Goal: Register for event/course

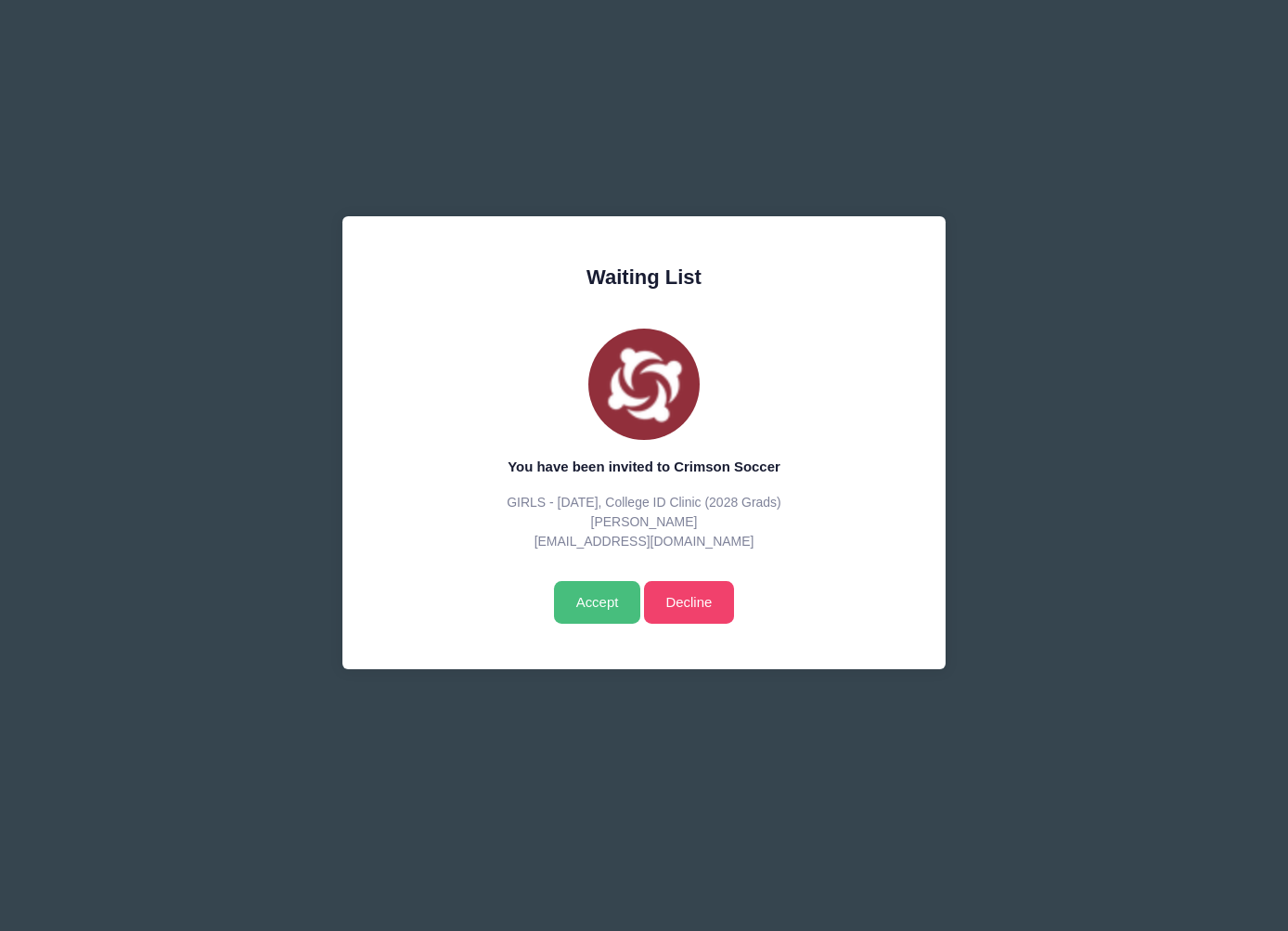
click at [598, 598] on input "Accept" at bounding box center [597, 602] width 86 height 43
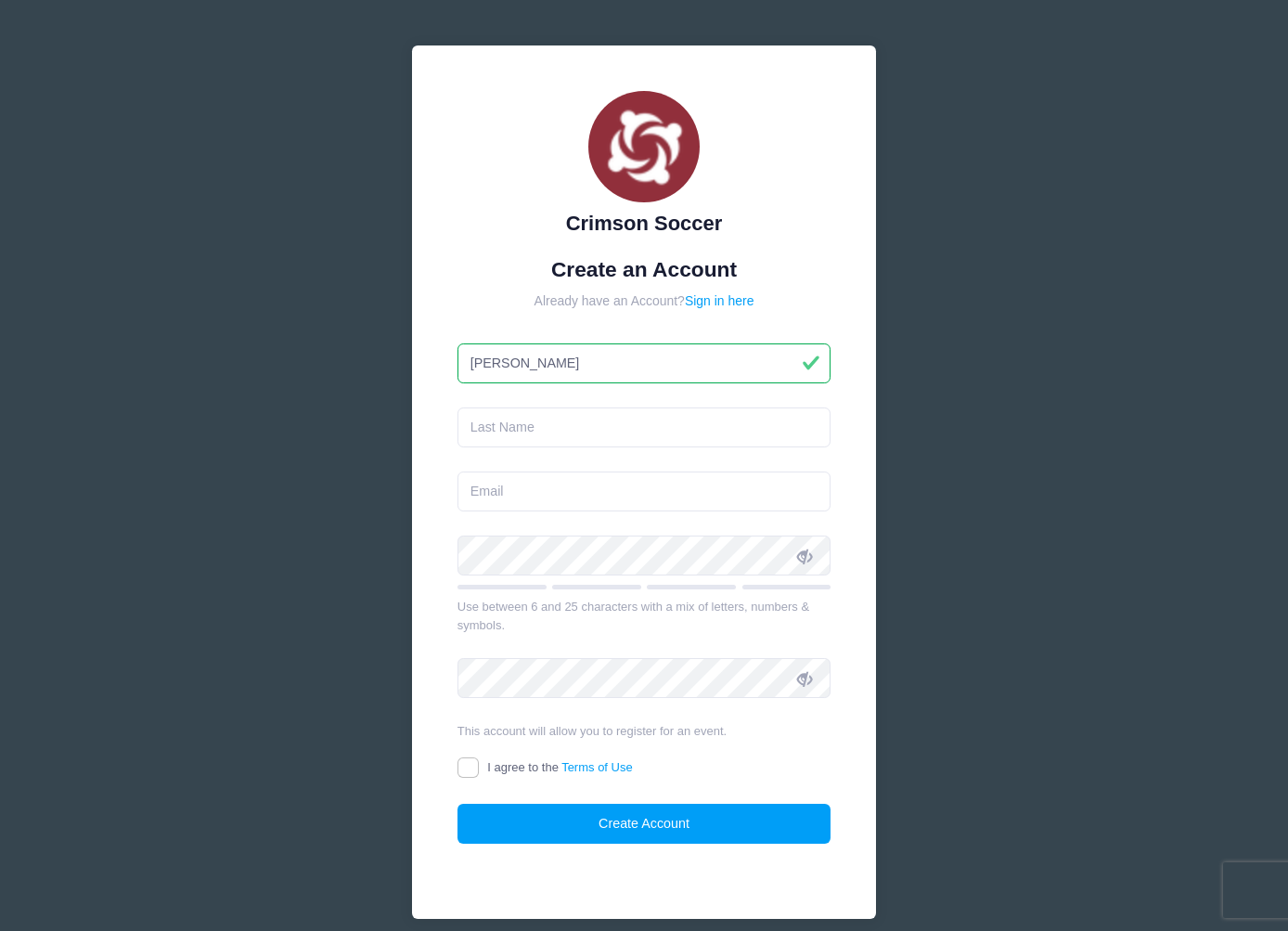
type input "[PERSON_NAME]"
type input "Pothos"
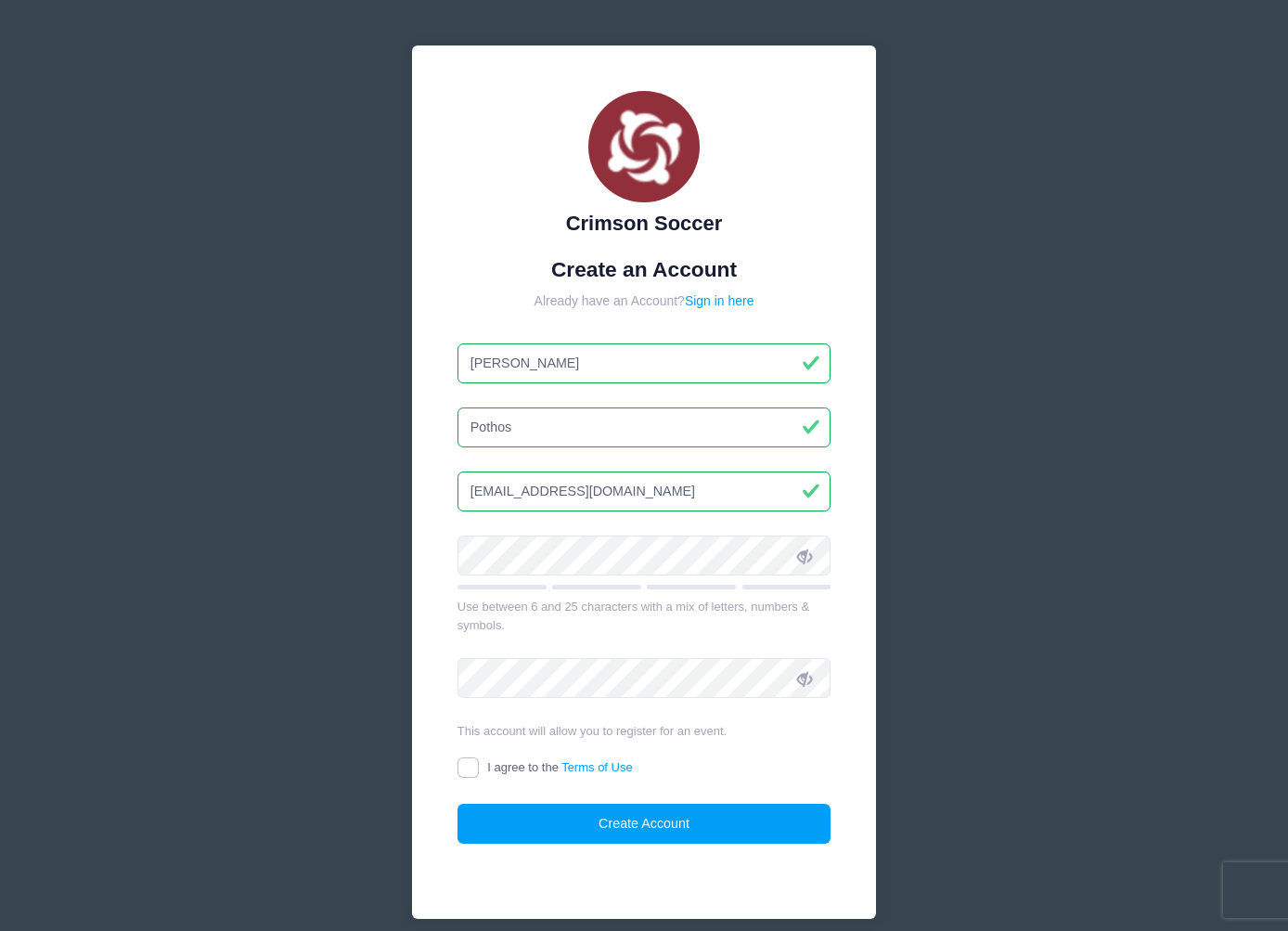
type input "[EMAIL_ADDRESS][DOMAIN_NAME]"
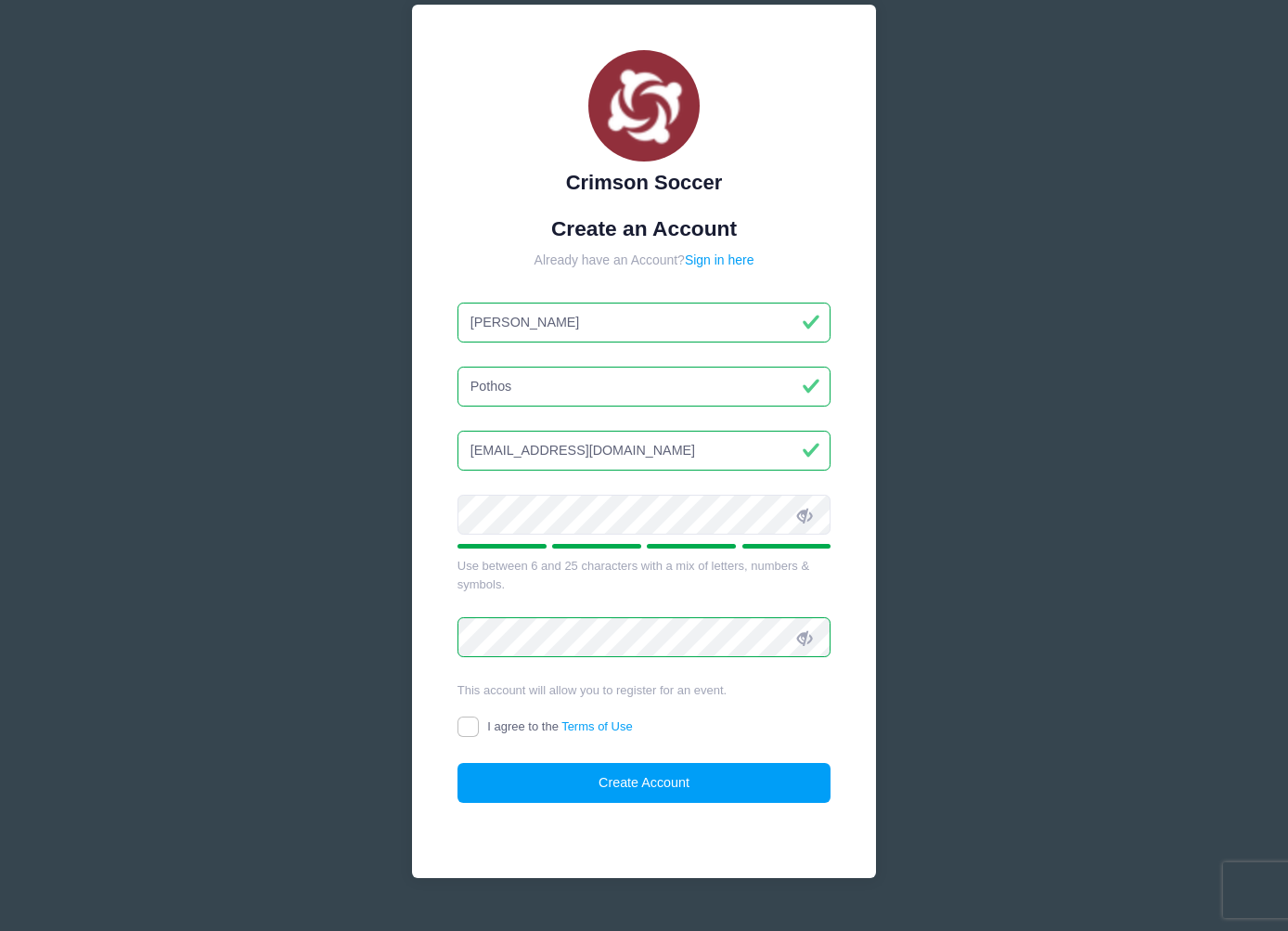
scroll to position [62, 0]
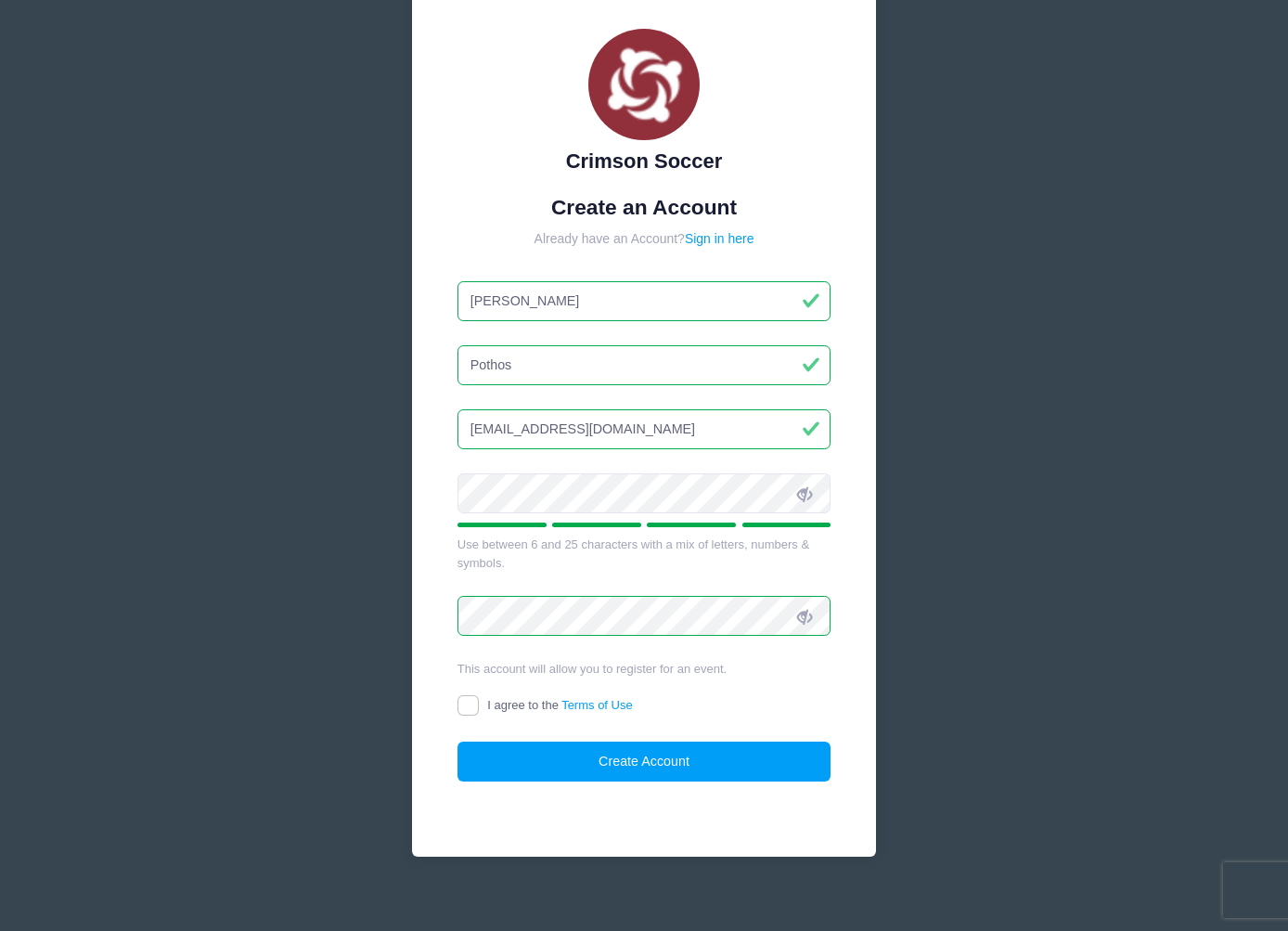
click at [463, 702] on input "I agree to the Terms of Use" at bounding box center [468, 706] width 21 height 21
checkbox input "true"
click at [721, 759] on button "Create Account" at bounding box center [644, 761] width 374 height 40
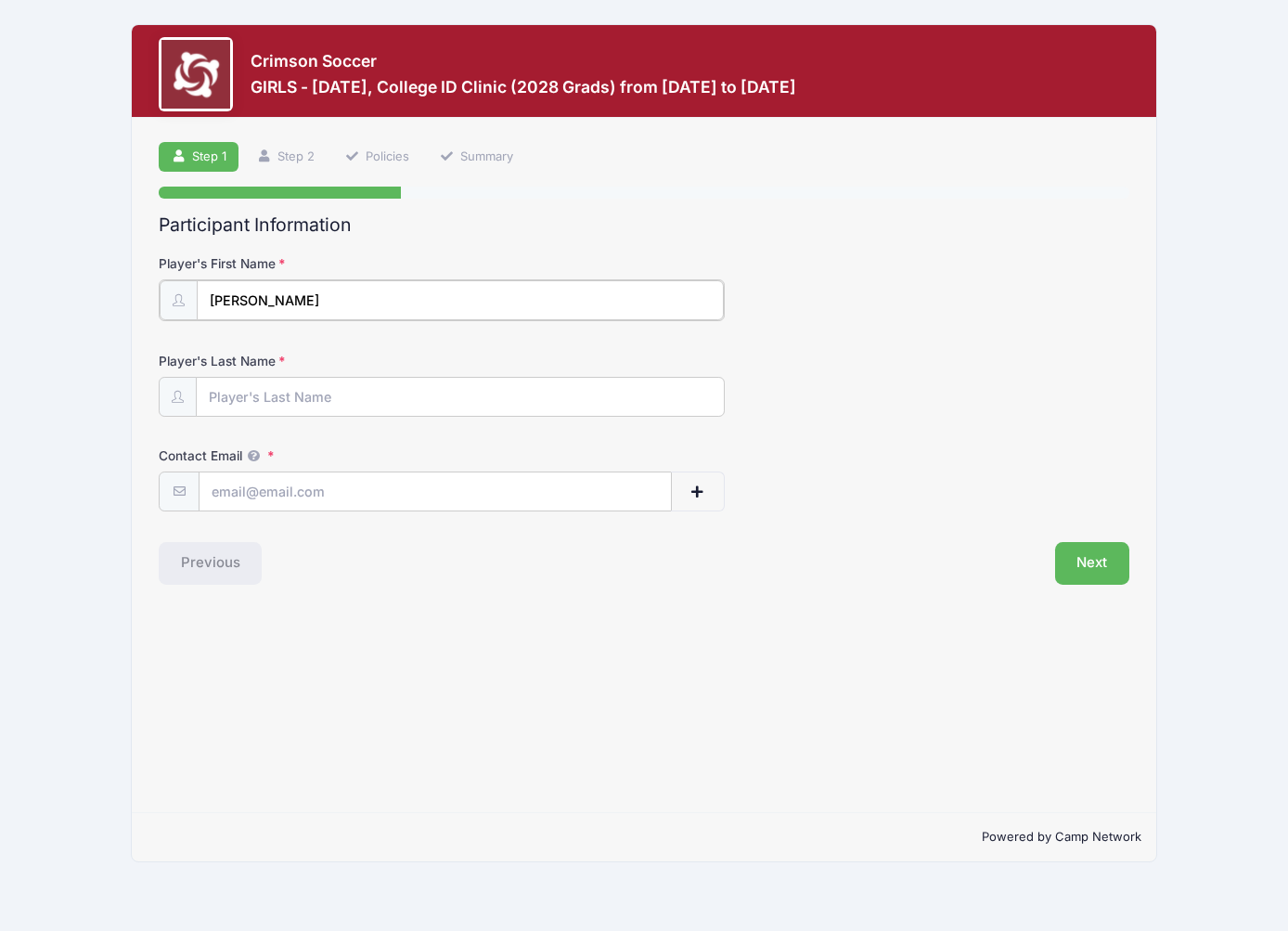
type input "[PERSON_NAME]"
type input "Pothos"
type input "[EMAIL_ADDRESS][DOMAIN_NAME]"
click at [1106, 552] on button "Next" at bounding box center [1092, 561] width 75 height 43
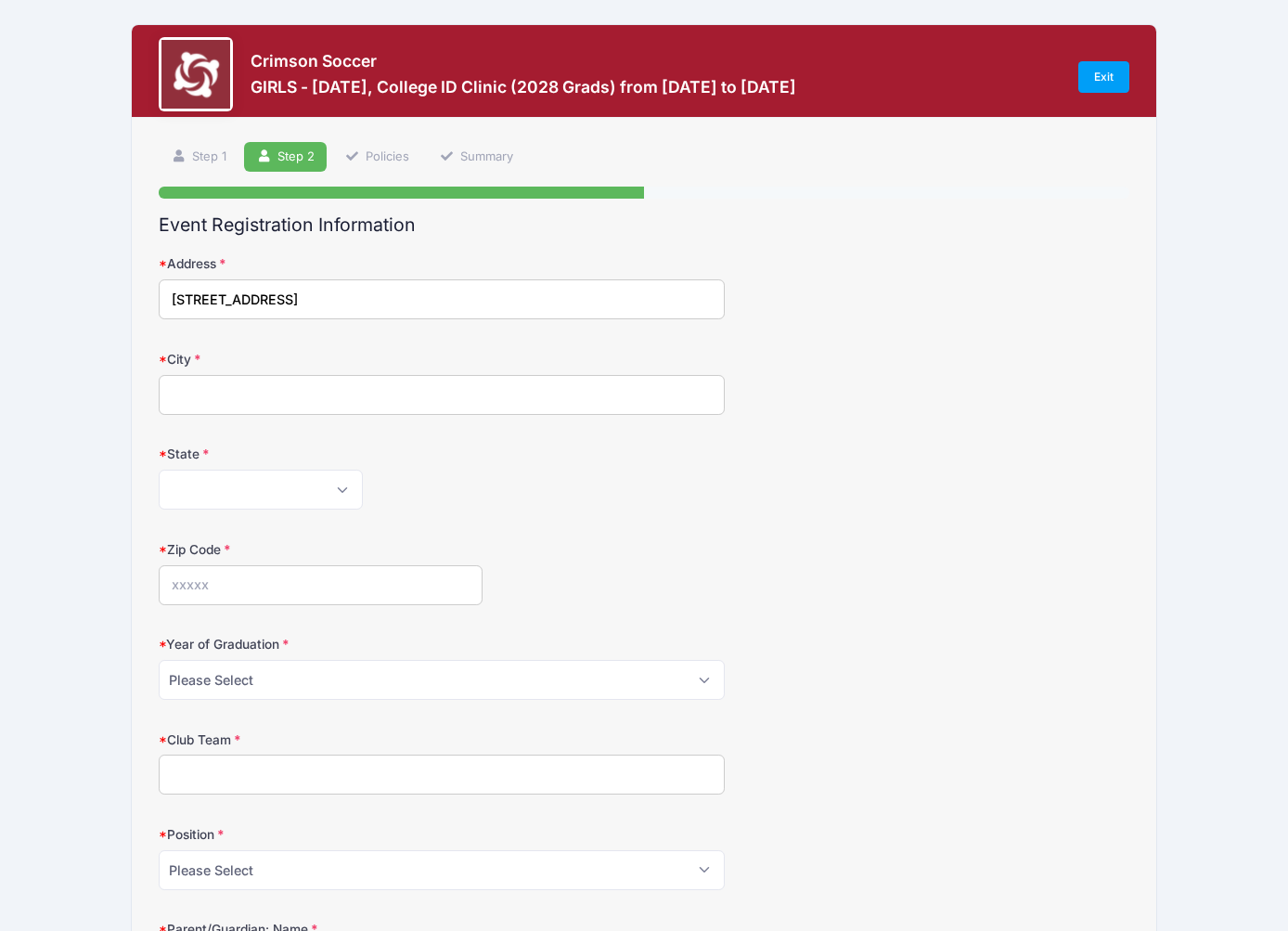
type input "534 Roosevelt St"
type input "Northvale"
select select "NJ"
type input "07647"
select select "2028"
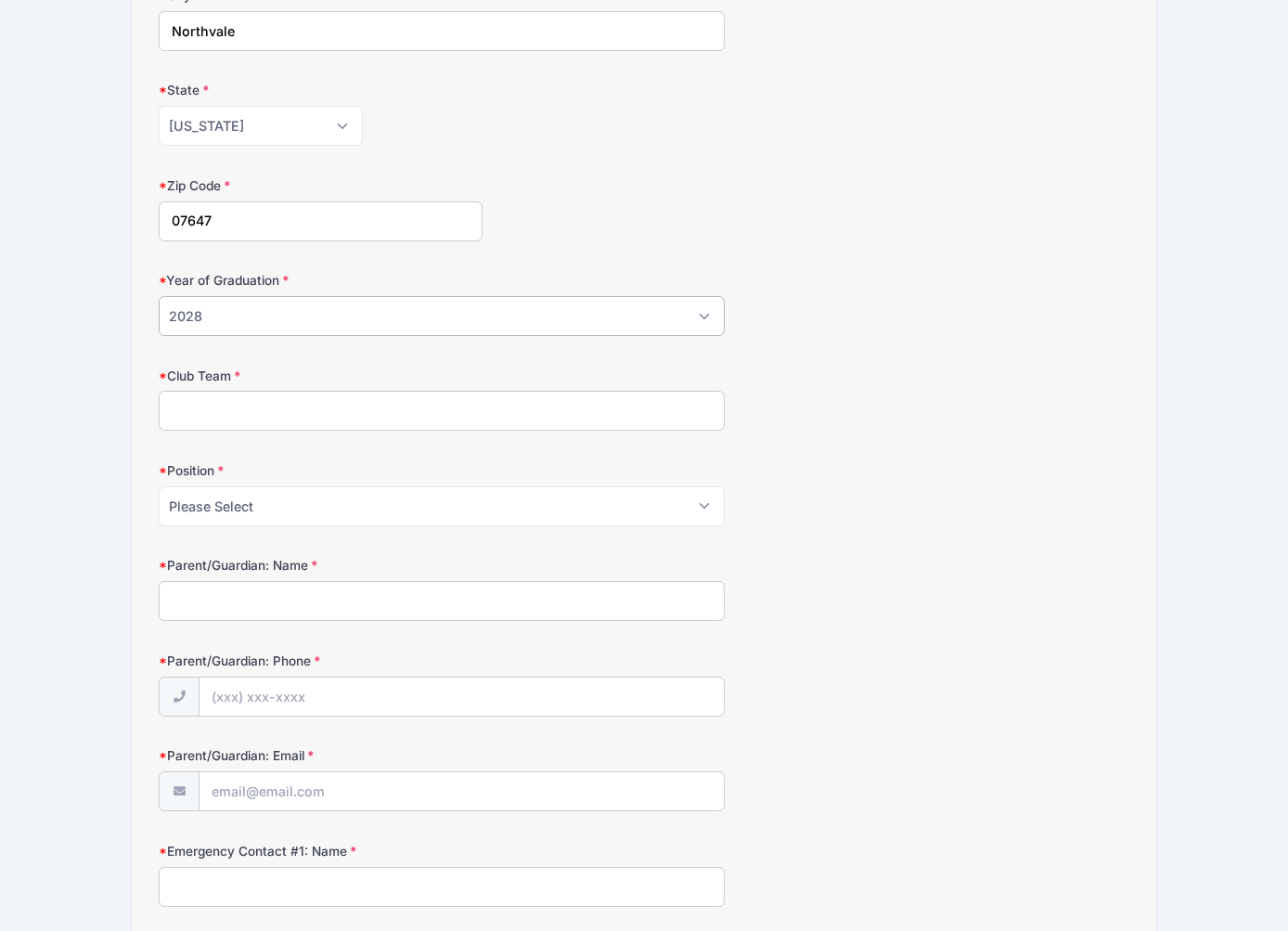
scroll to position [366, 0]
drag, startPoint x: 259, startPoint y: 430, endPoint x: 260, endPoint y: 416, distance: 14.0
click at [260, 423] on form "Address 534 Roosevelt St City Northvale State Alabama Alaska American Samoa Ari…" at bounding box center [644, 780] width 971 height 1782
click at [259, 414] on input "Club Team" at bounding box center [441, 408] width 566 height 40
drag, startPoint x: 290, startPoint y: 403, endPoint x: 250, endPoint y: 404, distance: 40.0
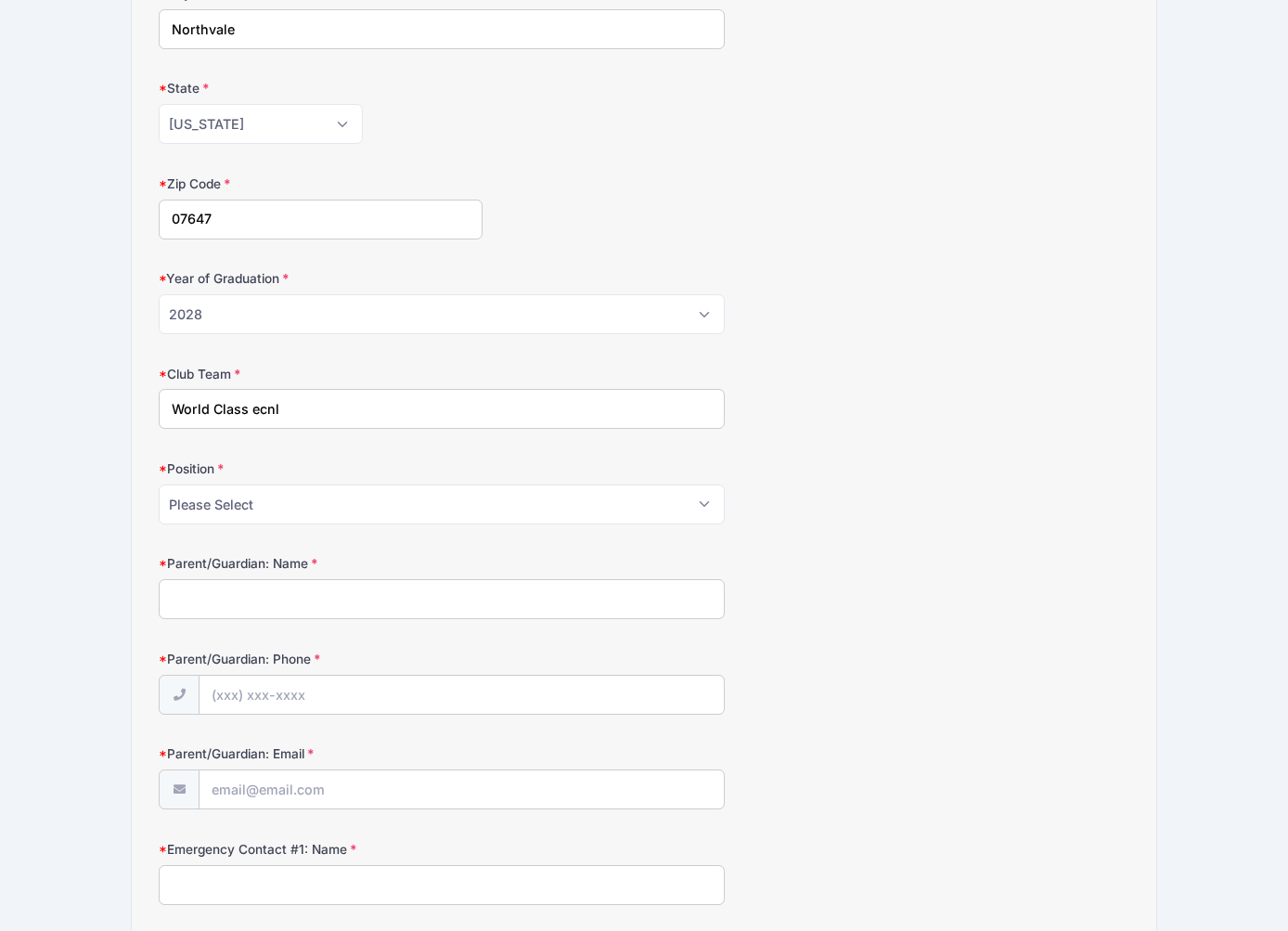
click at [250, 404] on input "World Class ecnl" at bounding box center [441, 408] width 566 height 40
type input "World Class ECNL"
select select "Fwd"
click at [261, 595] on input "[PERSON_NAME]" at bounding box center [441, 598] width 566 height 40
type input "Dennis Pothos"
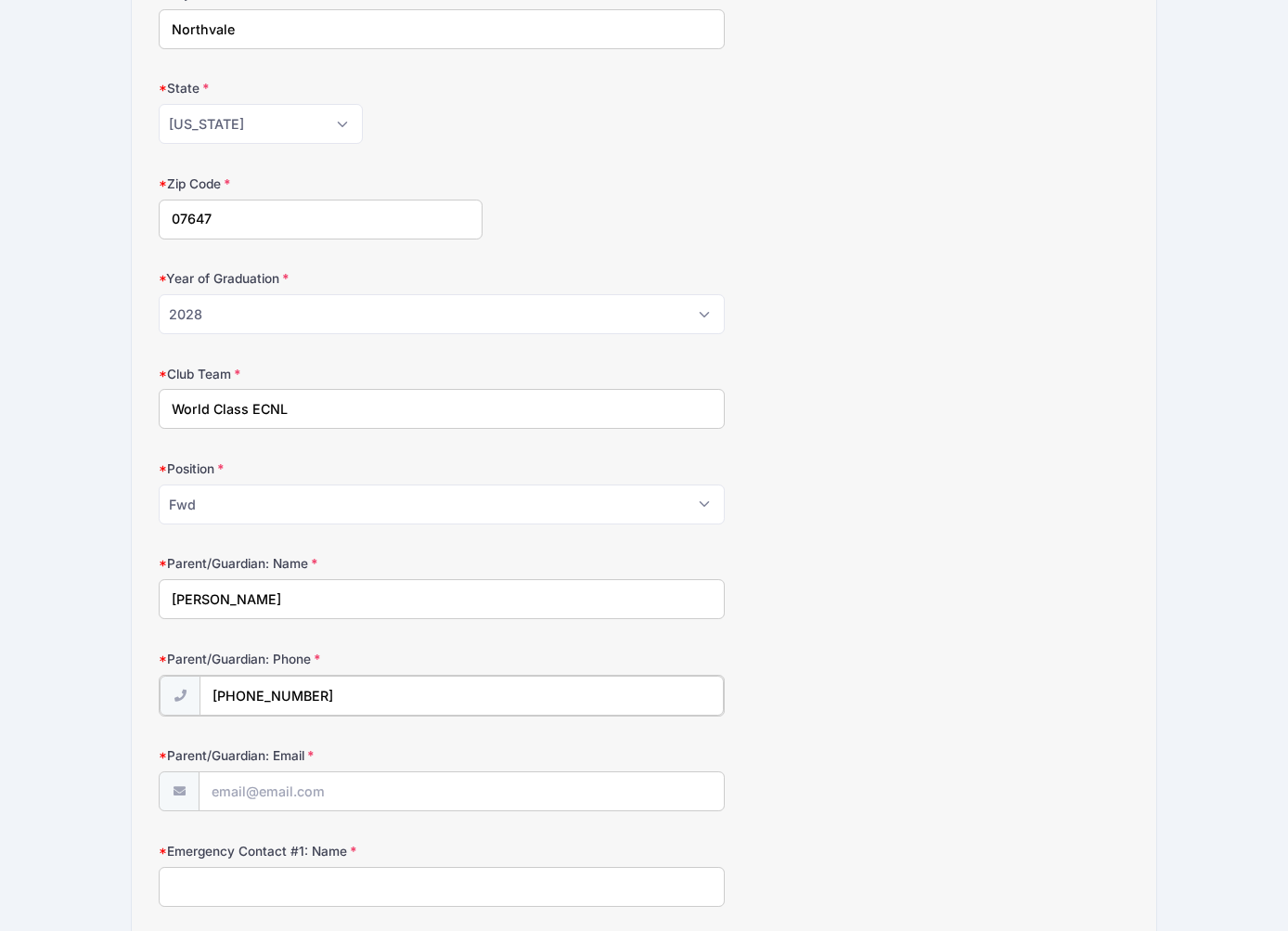
type input "(201) 575-3373"
type input "[EMAIL_ADDRESS][DOMAIN_NAME]"
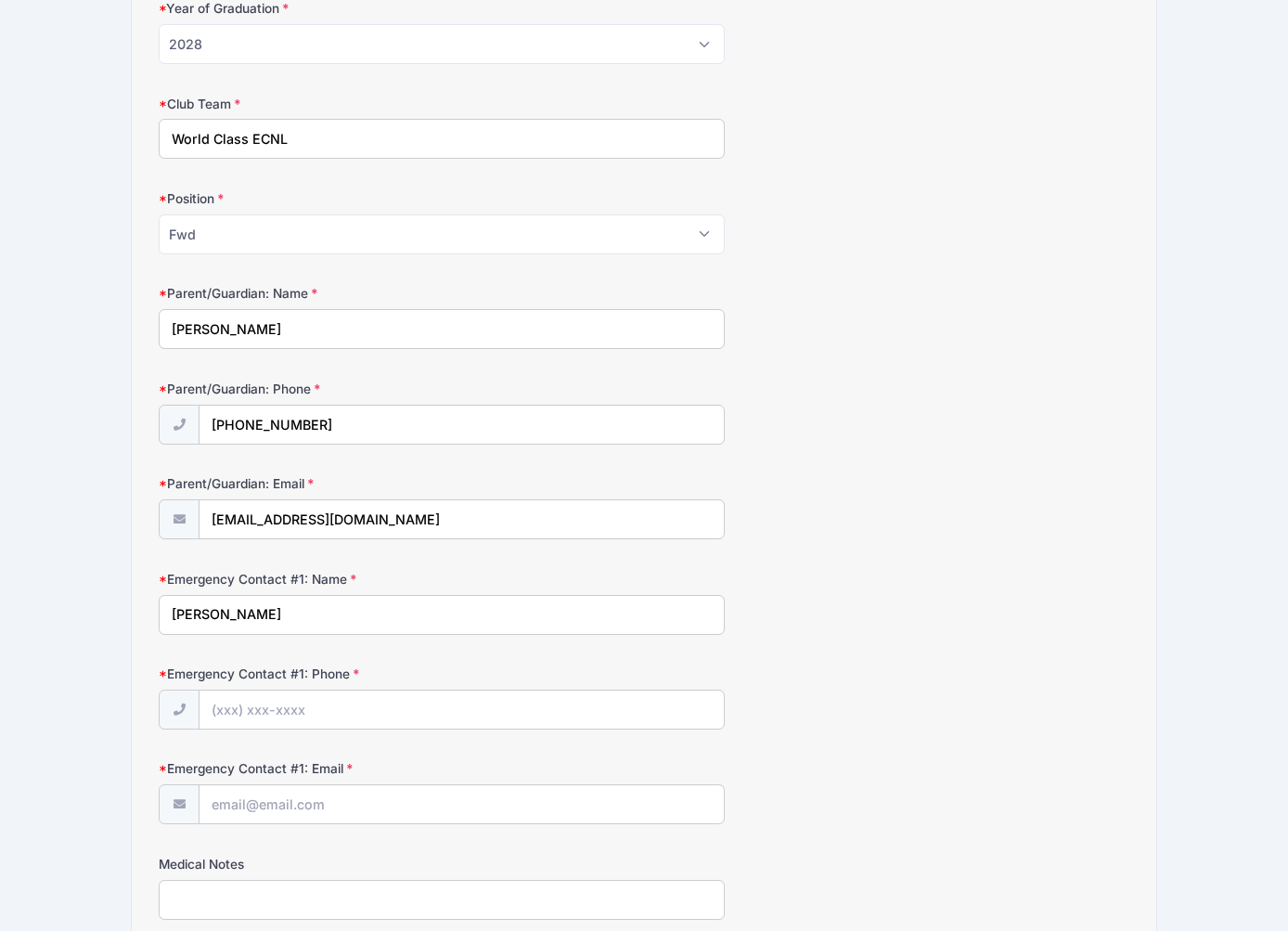
type input "Dennis Pothos"
type input "(201) 575-3373"
type input "[EMAIL_ADDRESS][DOMAIN_NAME]"
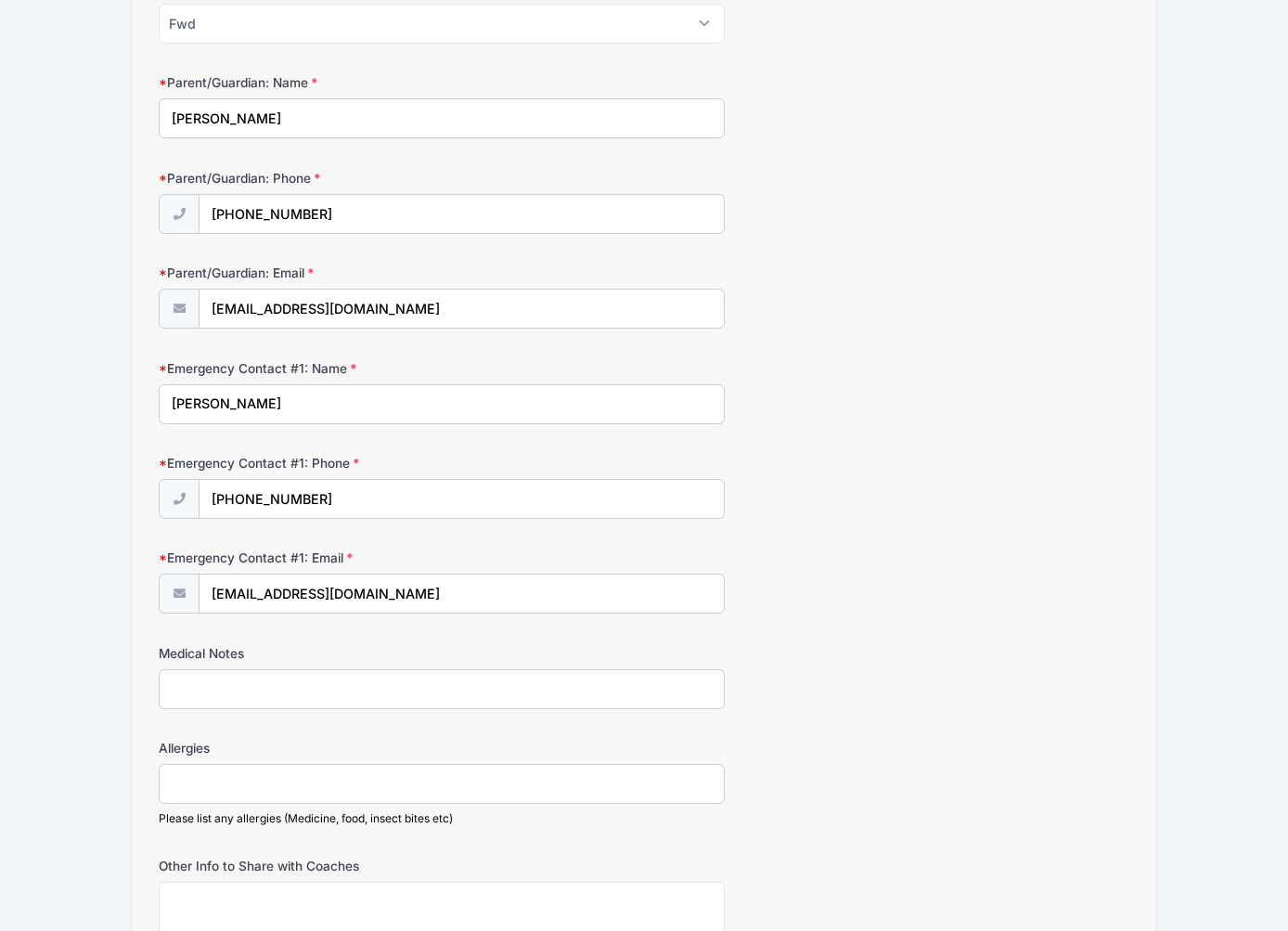
scroll to position [915, 0]
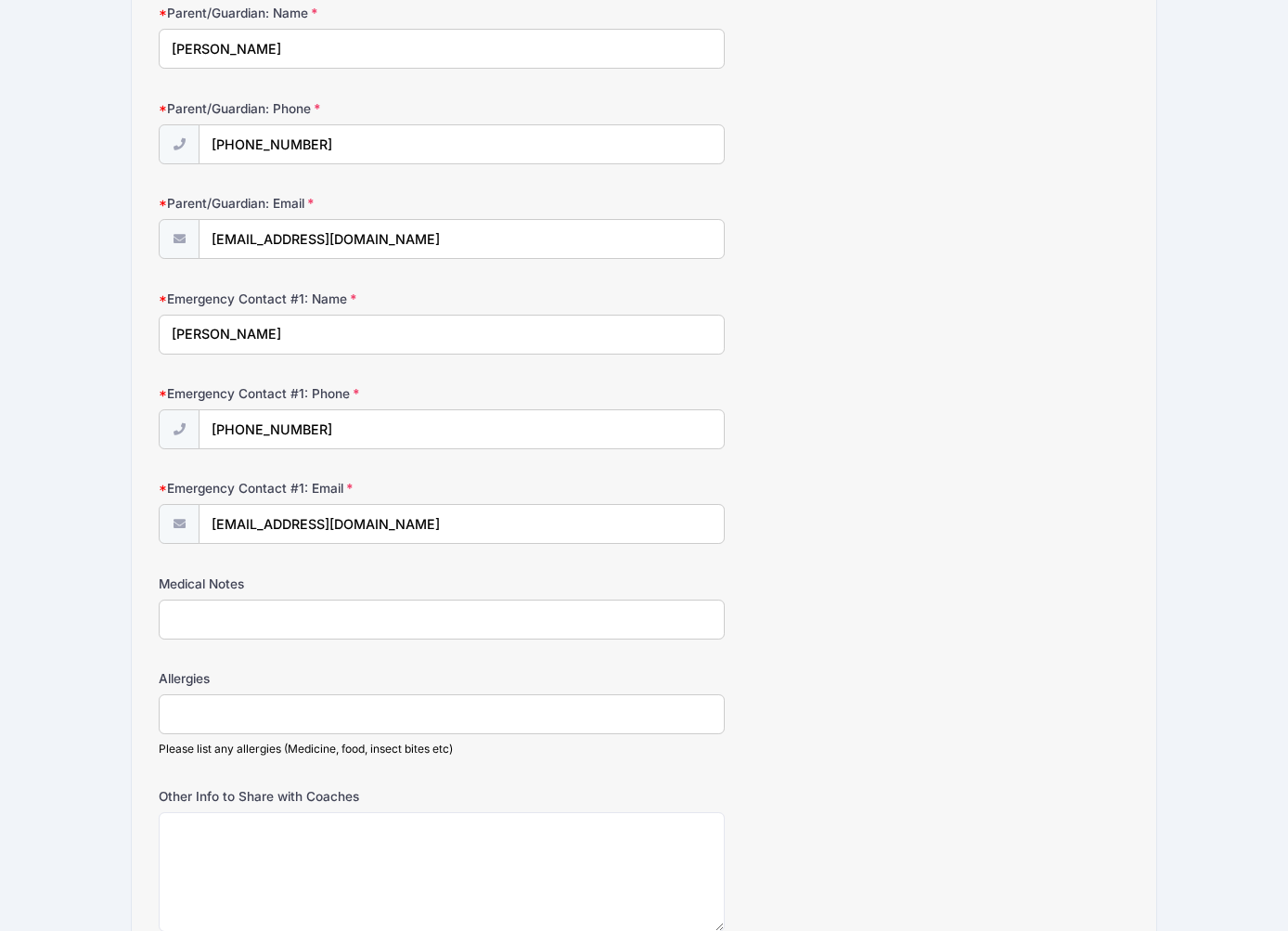
click at [286, 625] on input "Medical Notes" at bounding box center [441, 618] width 566 height 40
type input "None"
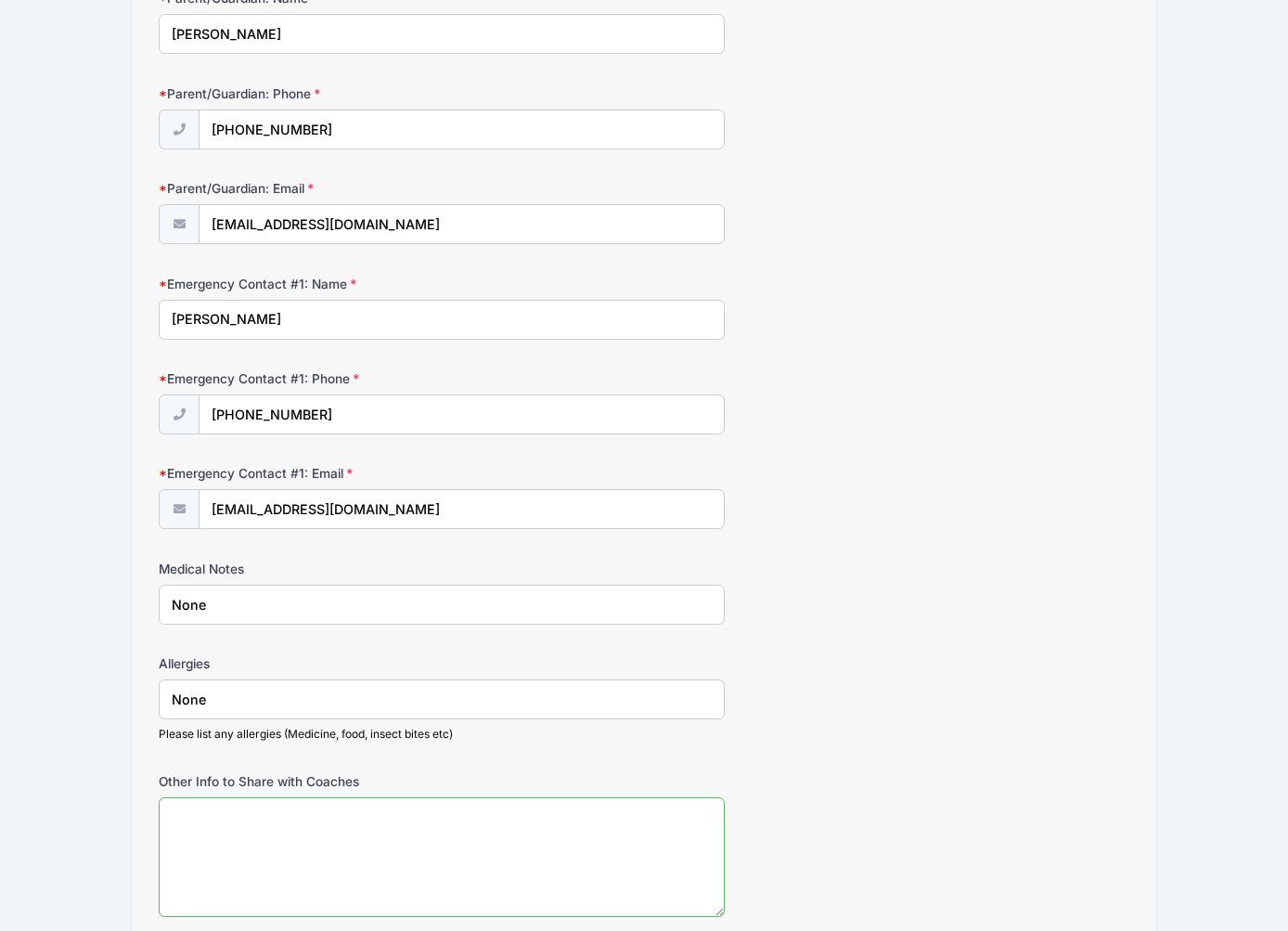
scroll to position [1074, 0]
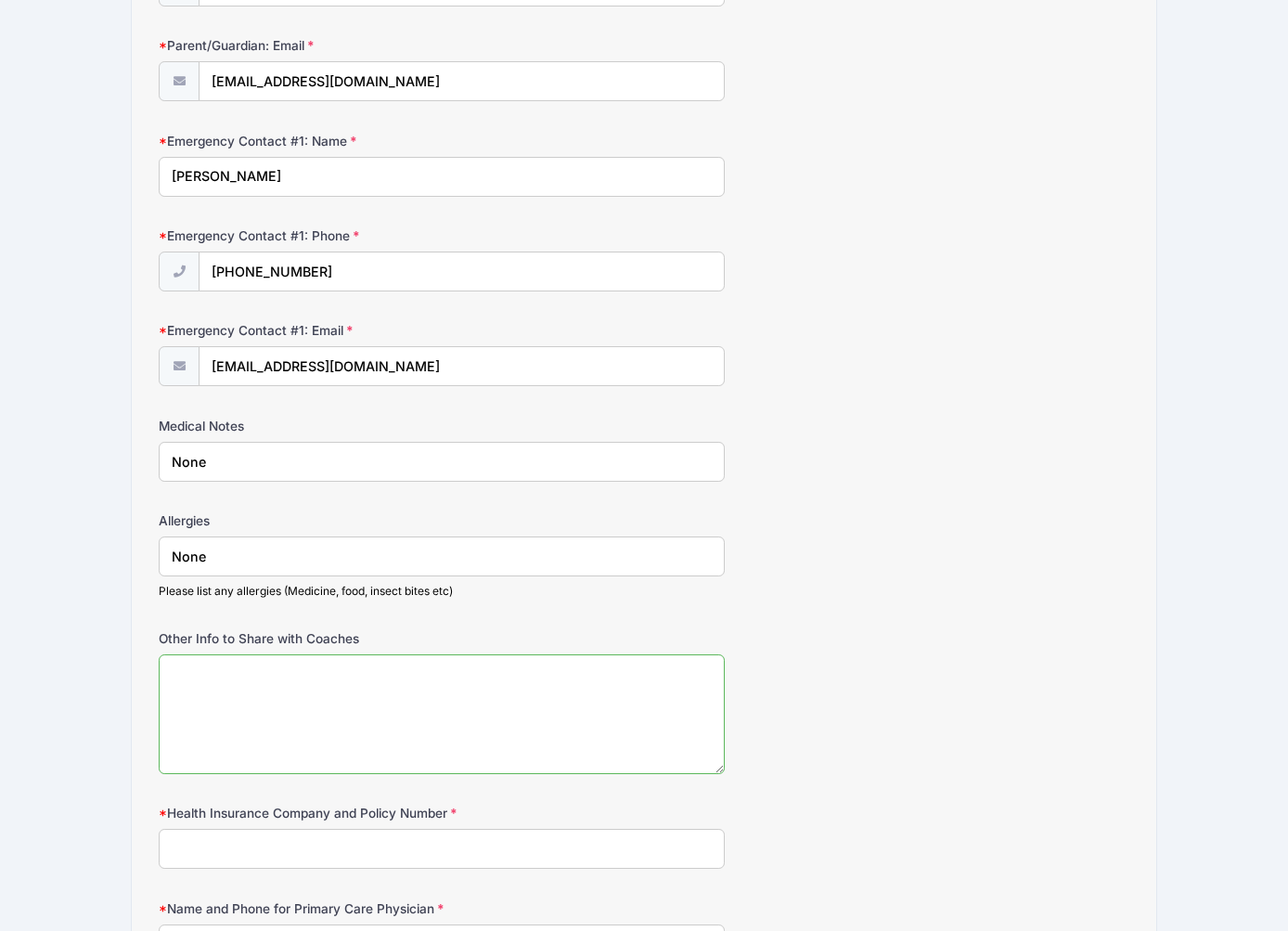
click at [311, 661] on textarea "Other Info to Share with Coaches" at bounding box center [441, 714] width 566 height 119
click at [373, 667] on textarea "Coach Artan World Class ECNL club soccer coach Coach Ma NVOT HS soccer coach" at bounding box center [441, 714] width 566 height 119
click at [251, 683] on textarea "Coach Artan World Class ECNL club soccer coach Coach Ma NVOT HS soccer coach" at bounding box center [441, 714] width 566 height 119
drag, startPoint x: 237, startPoint y: 687, endPoint x: 266, endPoint y: 688, distance: 29.0
click at [241, 687] on textarea "Coach Artan World Class ECNL club soccer coach Coach Ma Northern Valley Old Tap…" at bounding box center [441, 714] width 566 height 119
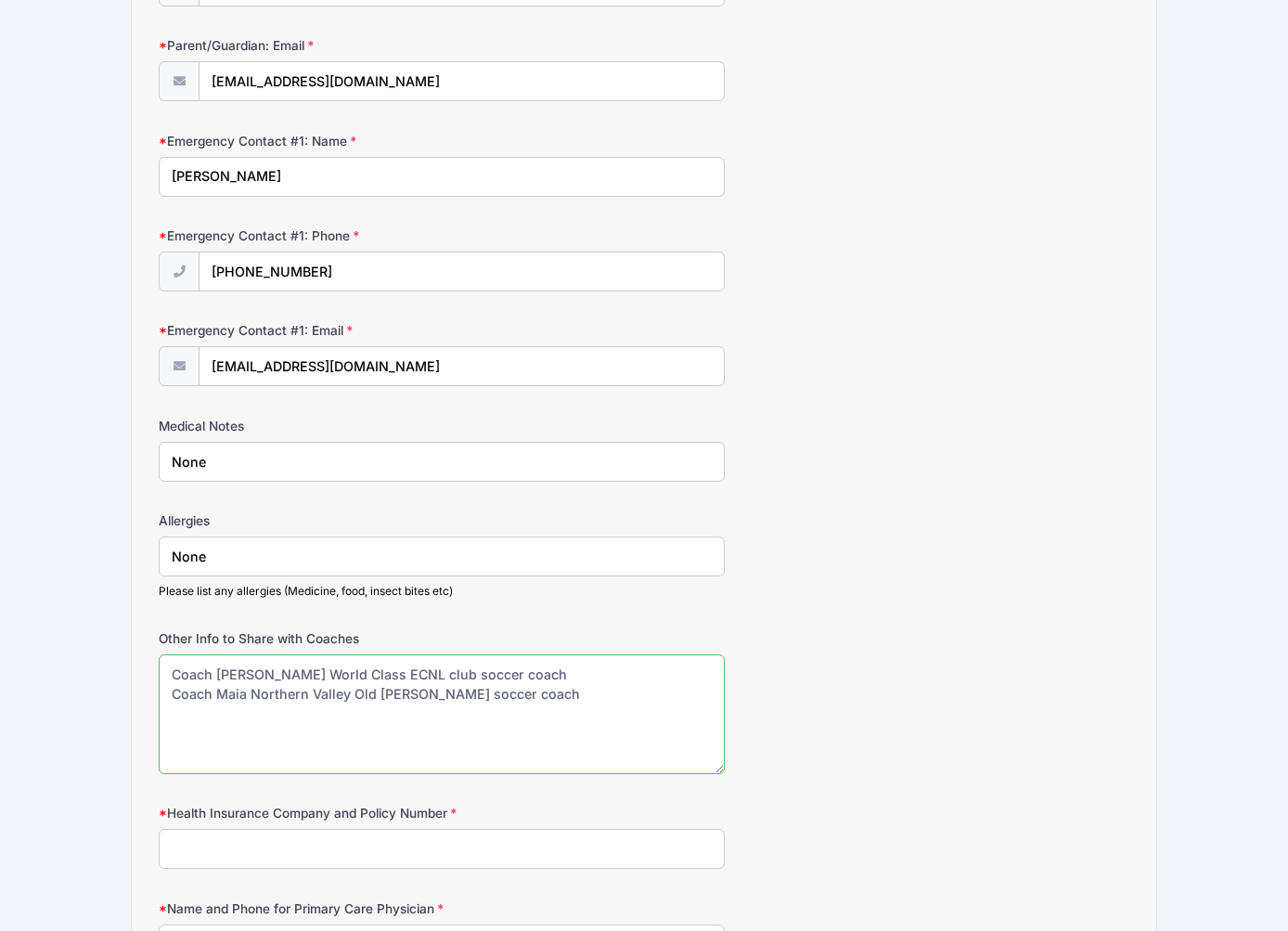
click at [500, 664] on textarea "Coach Artan World Class ECNL club soccer coach Coach Maia Northern Valley Old T…" at bounding box center [441, 714] width 566 height 119
click at [549, 685] on textarea "Coach Artan World Class ECNL club soccer coach Coach Maia Northern Valley Old T…" at bounding box center [441, 714] width 566 height 119
click at [514, 666] on textarea "Coach Artan World Class ECNL club soccer coach Coach Maia Northern Valley Old T…" at bounding box center [441, 714] width 566 height 119
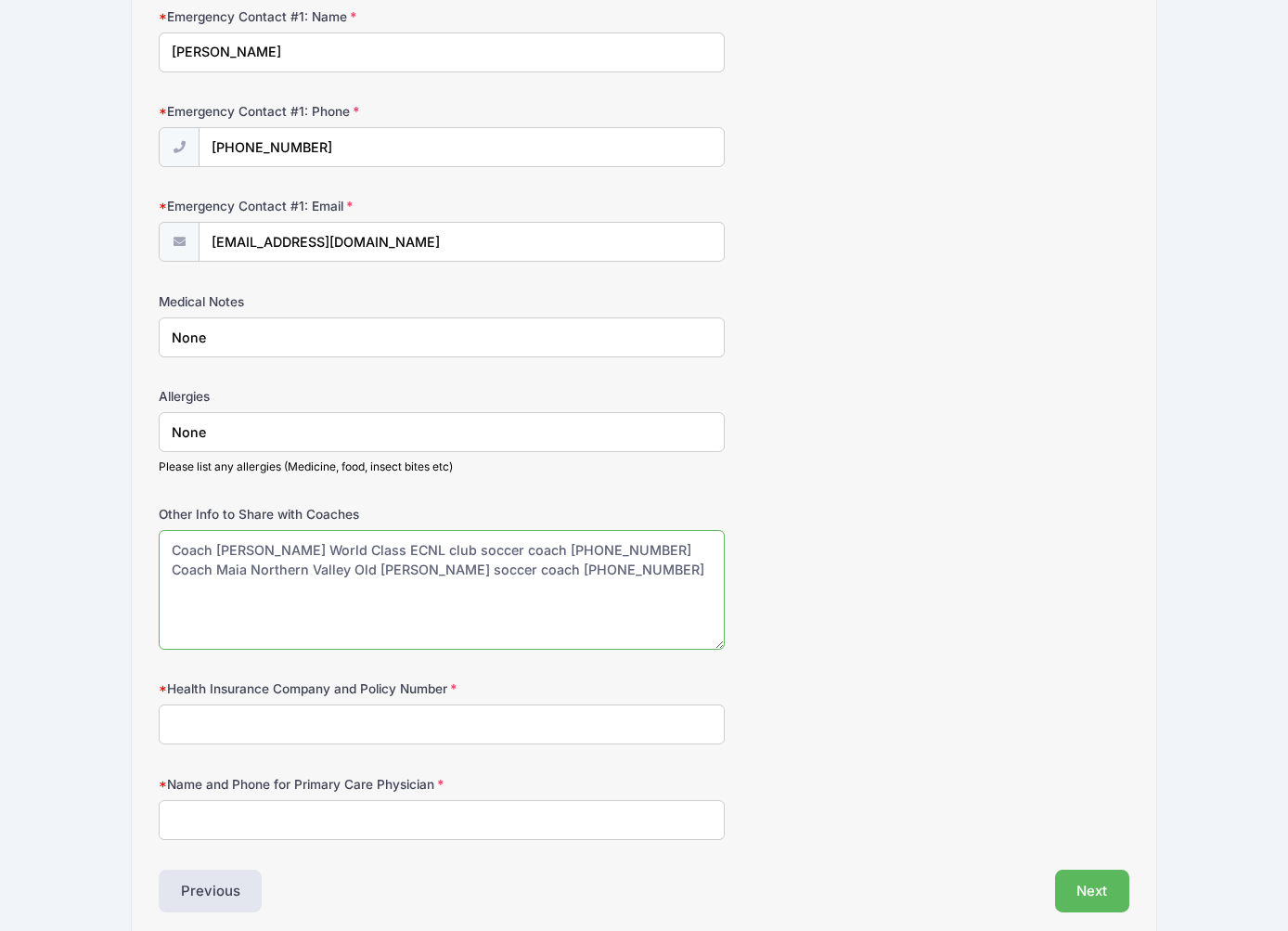
scroll to position [1208, 0]
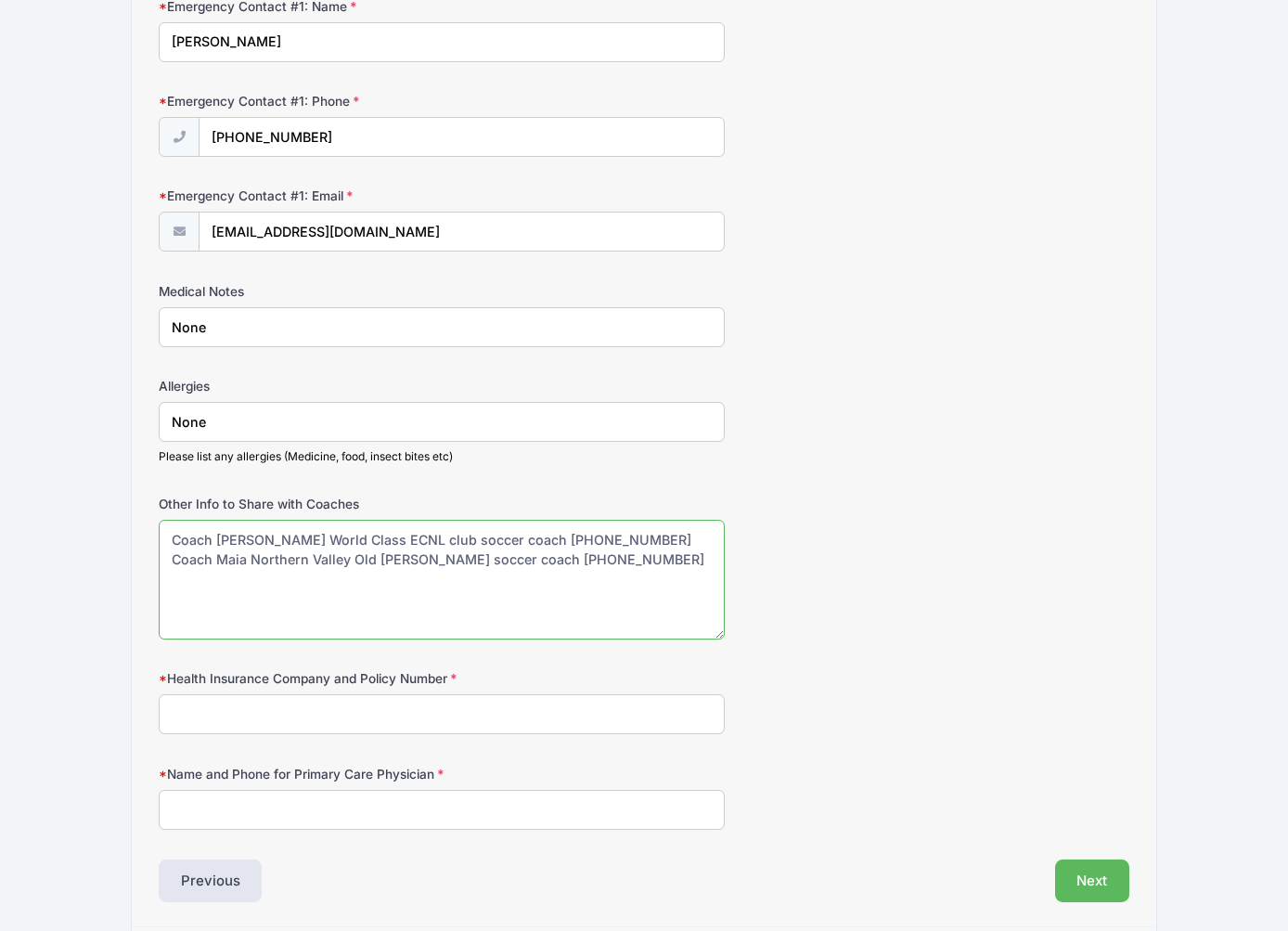
click at [220, 577] on textarea "Coach Artan World Class ECNL club soccer coach 1-845-499-7380 Coach Maia Northe…" at bounding box center [441, 579] width 566 height 119
click at [220, 572] on textarea "Coach Artan World Class ECNL club soccer coach 1-845-499-7380 Coach Maia Northe…" at bounding box center [441, 579] width 566 height 119
drag, startPoint x: 402, startPoint y: 569, endPoint x: 428, endPoint y: 577, distance: 27.2
click at [402, 569] on textarea "Coach Artan World Class ECNL club soccer coach 1-845-499-7380 Coach Maia Northe…" at bounding box center [441, 579] width 566 height 119
click at [174, 571] on textarea "Coach Artan World Class ECNL club soccer coach 1-845-499-7380 Coach Maia Northe…" at bounding box center [441, 579] width 566 height 119
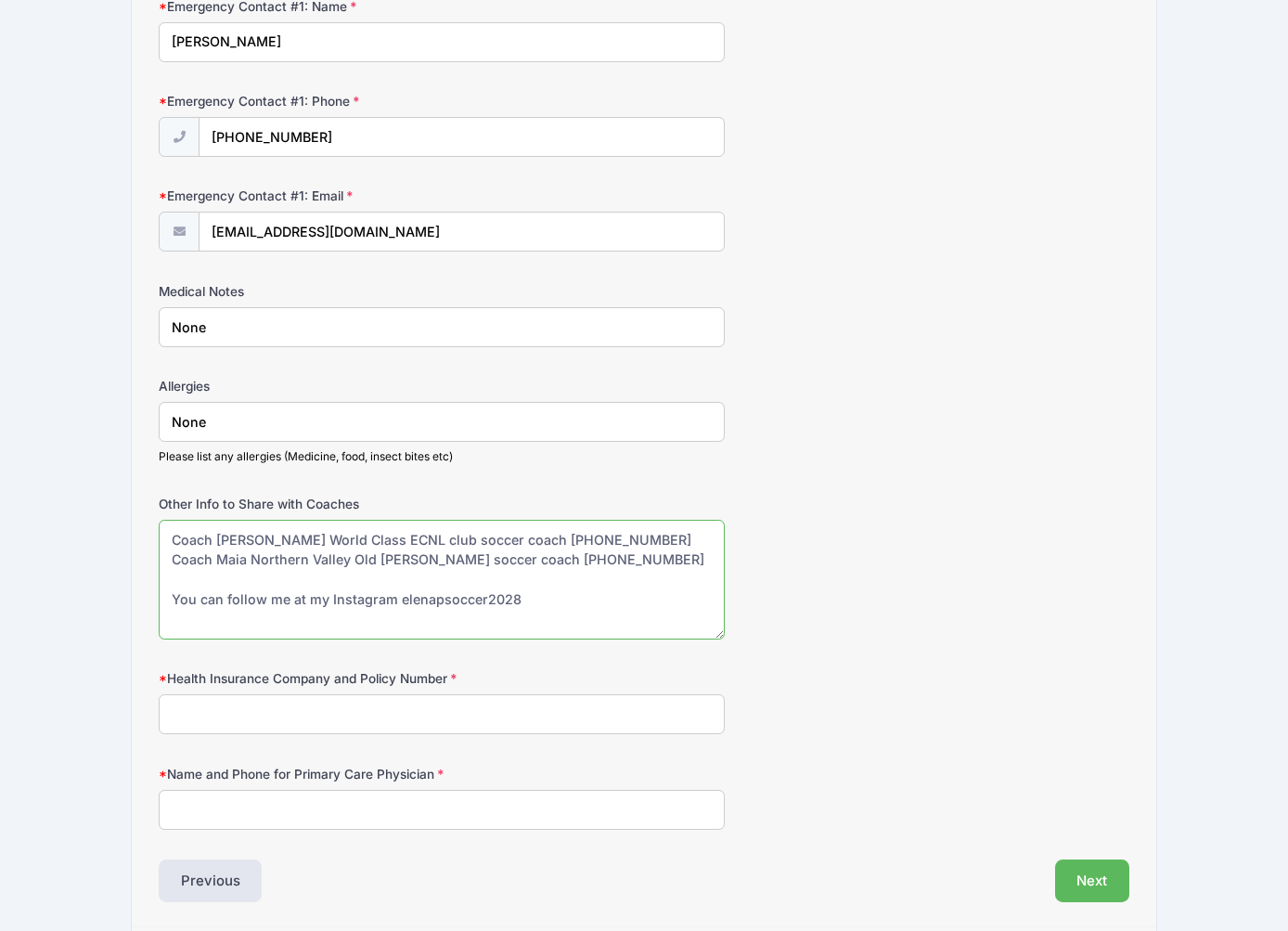
type textarea "Coach Artan World Class ECNL club soccer coach 1-845-499-7380 Coach Maia Northe…"
click at [296, 712] on input "Health Insurance Company and Policy Number" at bounding box center [441, 714] width 566 height 40
type input "Aetna"
drag, startPoint x: 194, startPoint y: 799, endPoint x: 216, endPoint y: 803, distance: 22.4
click at [194, 799] on input "Dr Patel" at bounding box center [441, 809] width 566 height 40
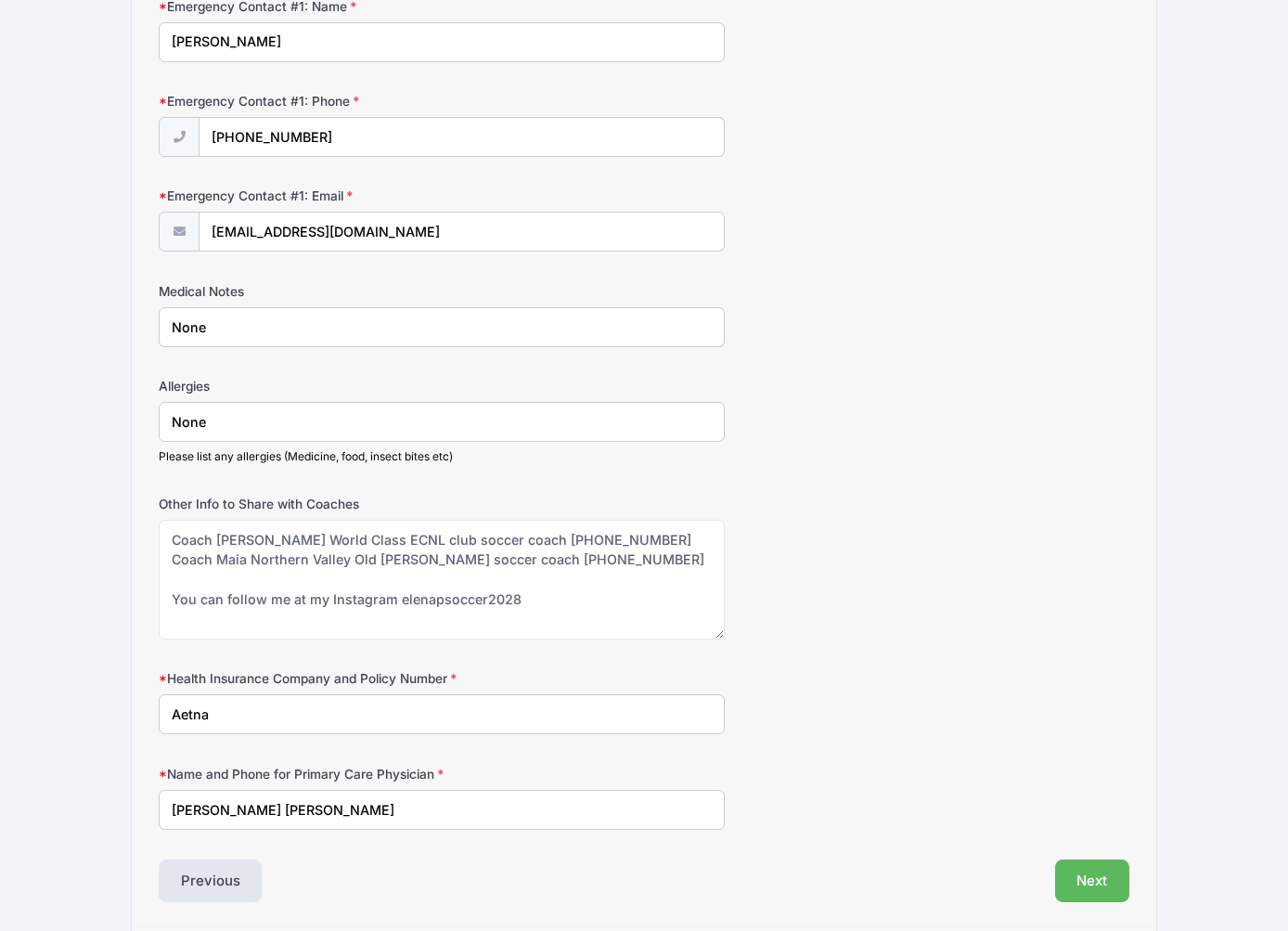
click at [291, 797] on input "Dr. Shiba Patel" at bounding box center [441, 809] width 566 height 40
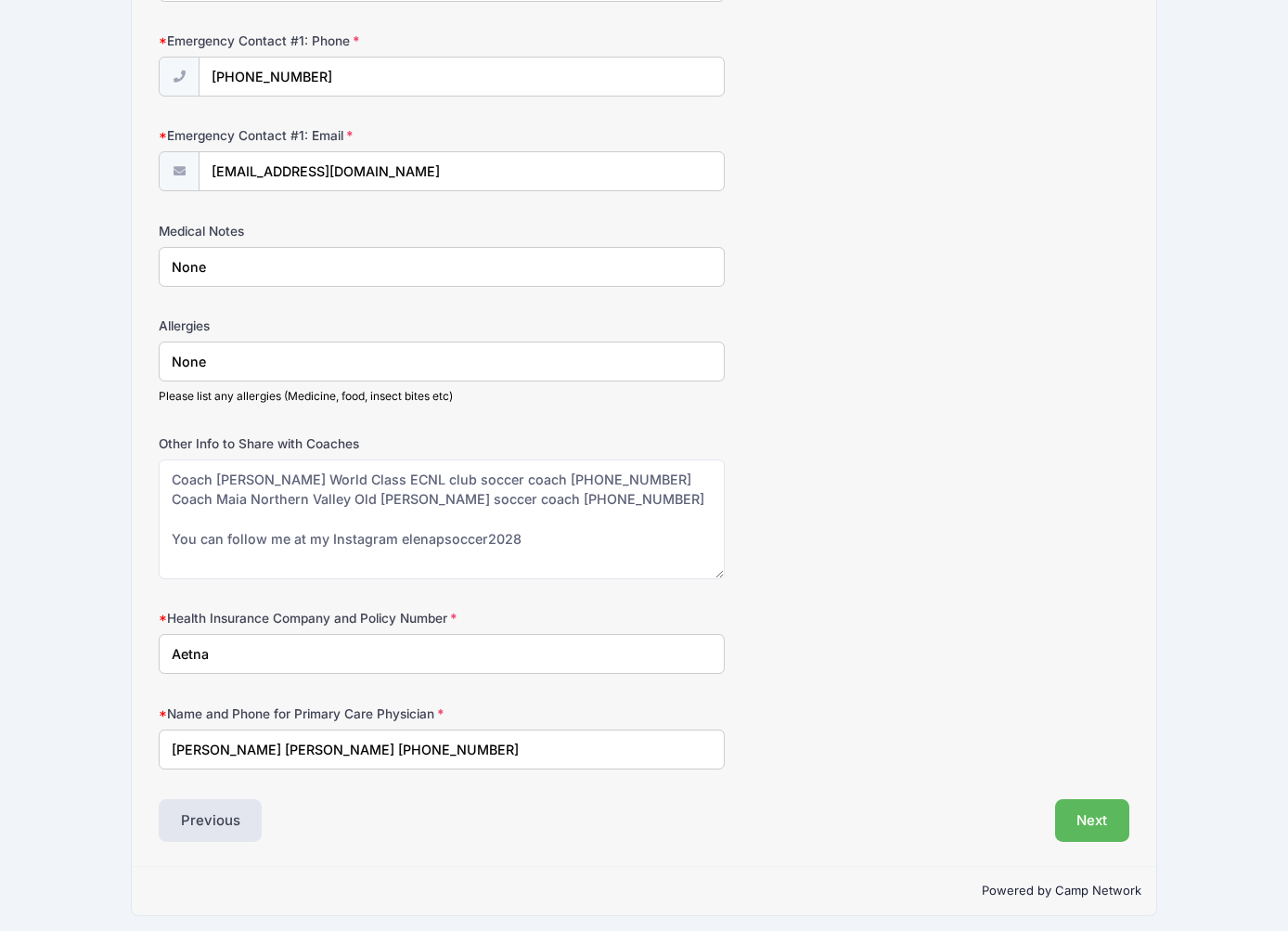
scroll to position [1268, 0]
type input "Dr. Shiba Patel 201-564-7378"
click at [1092, 813] on button "Next" at bounding box center [1092, 821] width 75 height 43
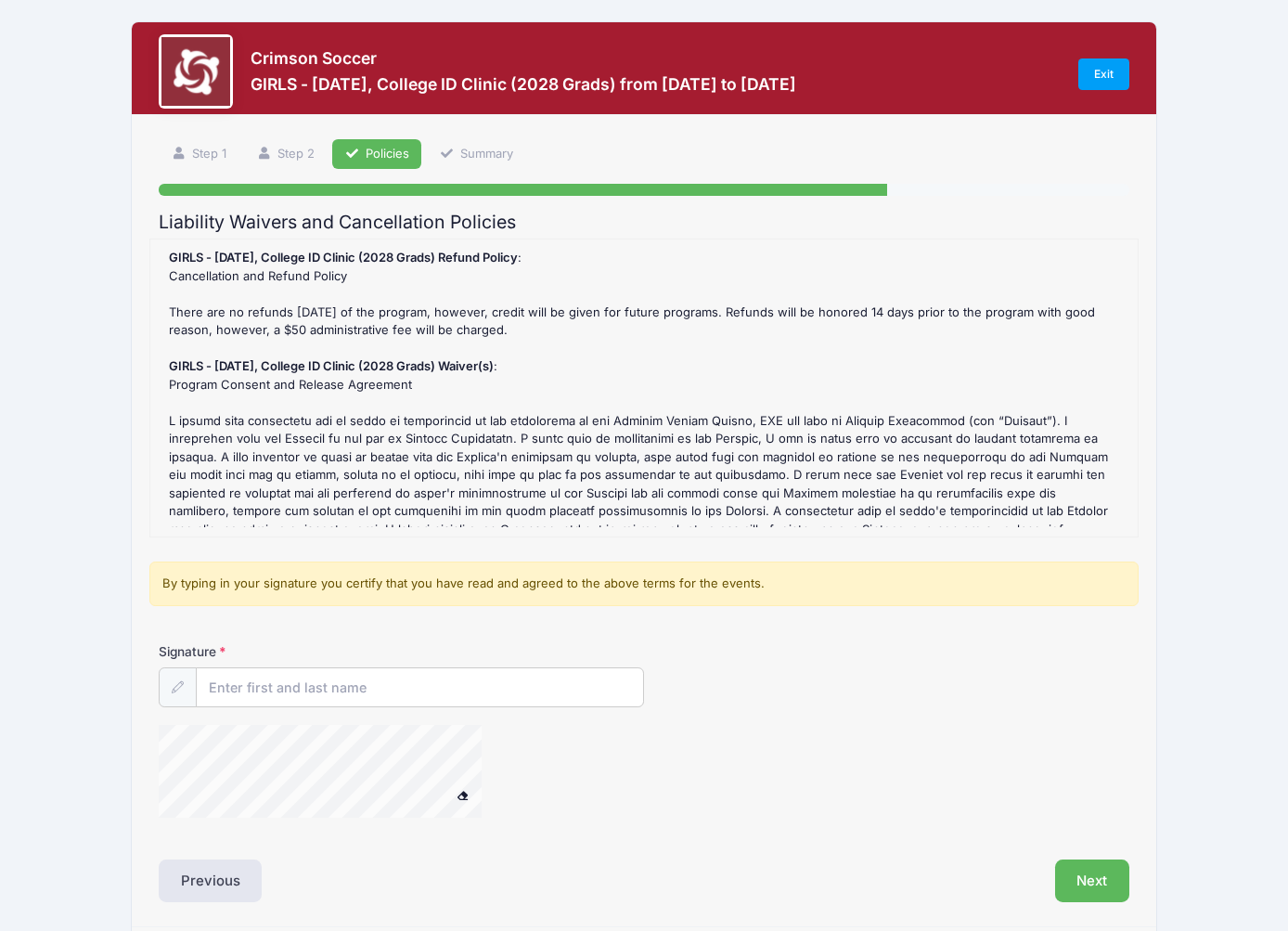
scroll to position [0, 0]
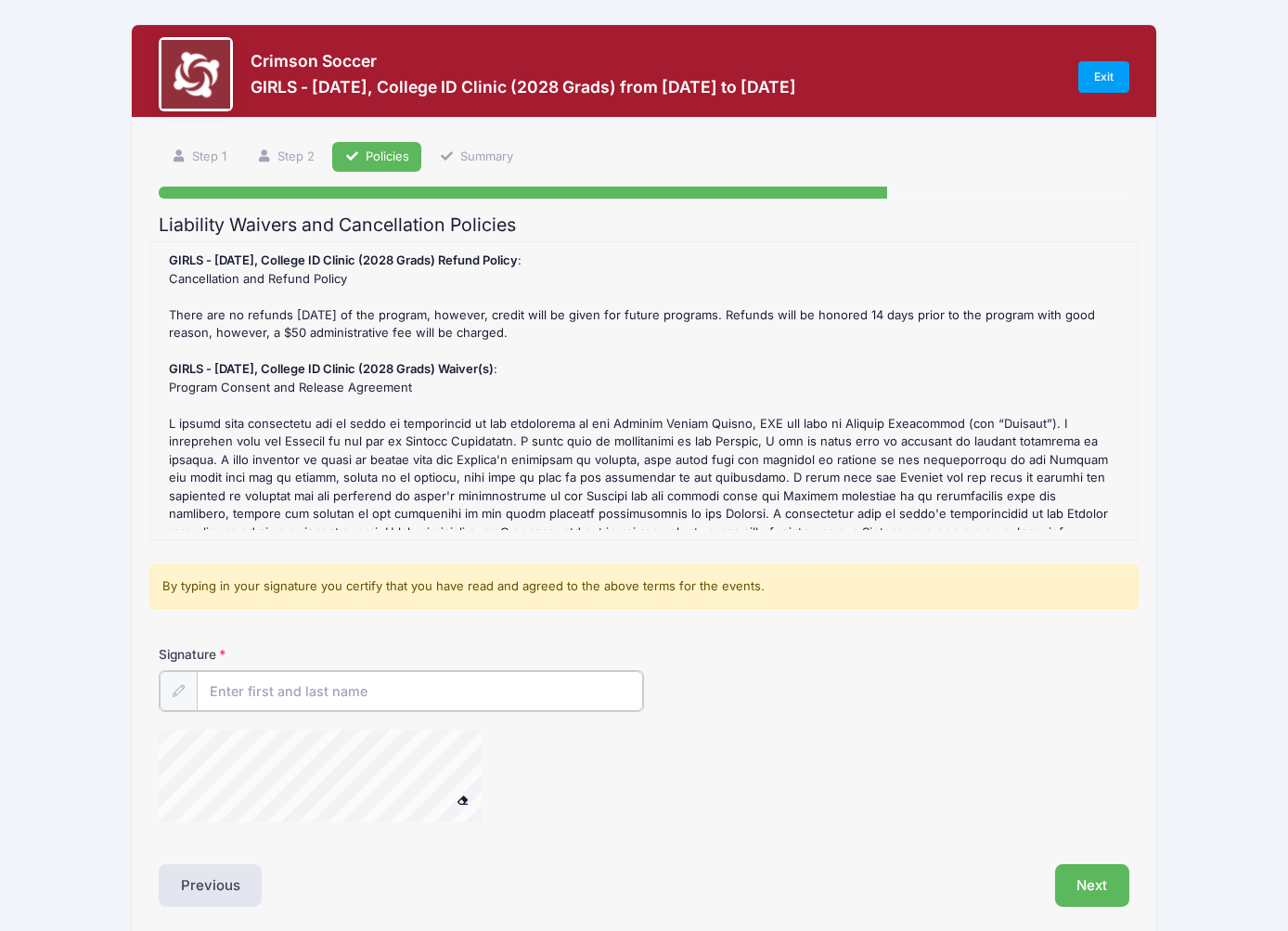
click at [301, 693] on input "Signature" at bounding box center [420, 690] width 446 height 40
type input "Dennis Pothos"
click at [1087, 881] on button "Next" at bounding box center [1092, 883] width 75 height 43
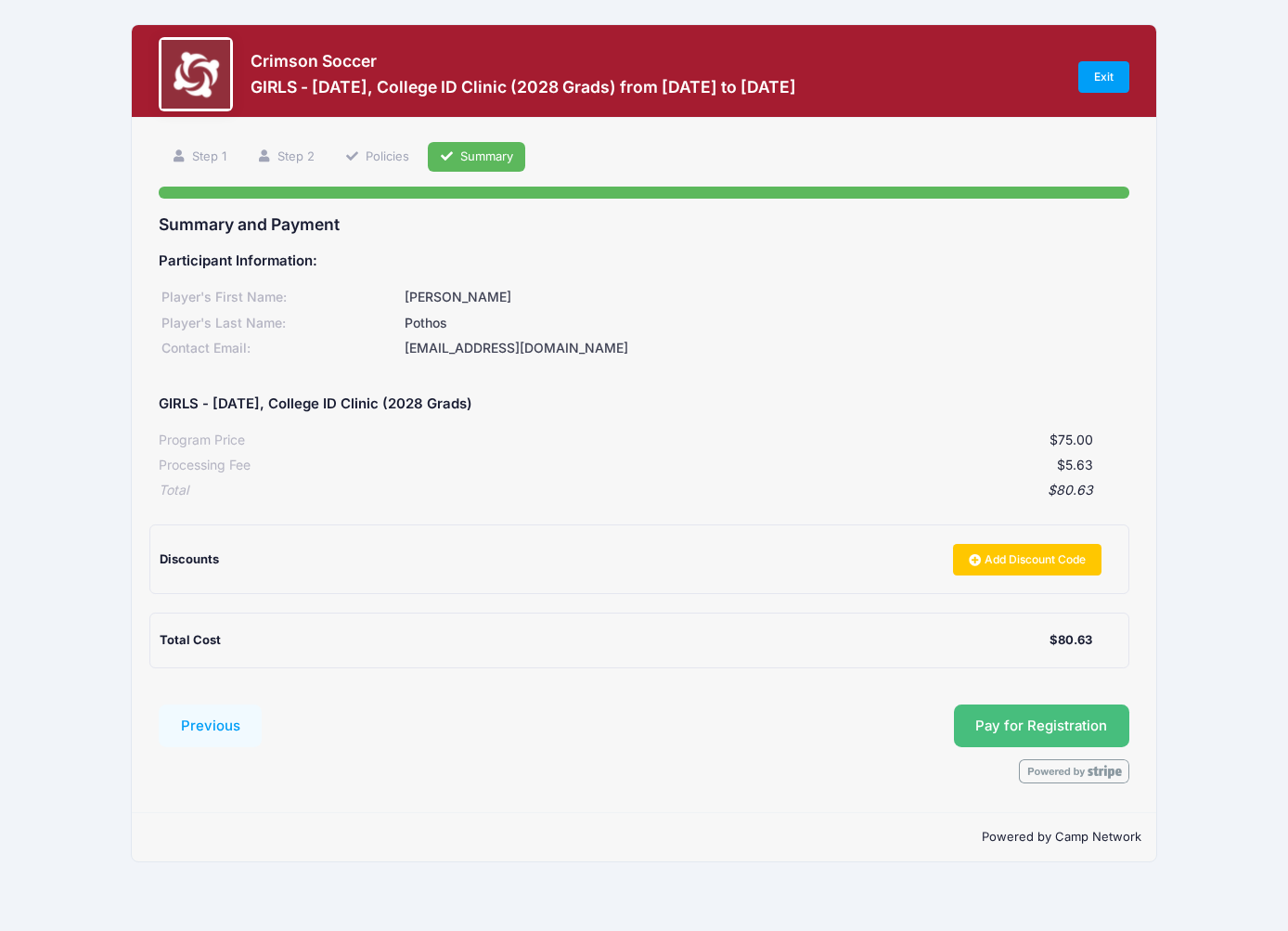
click at [1073, 715] on button "Pay for Registration" at bounding box center [1042, 725] width 177 height 43
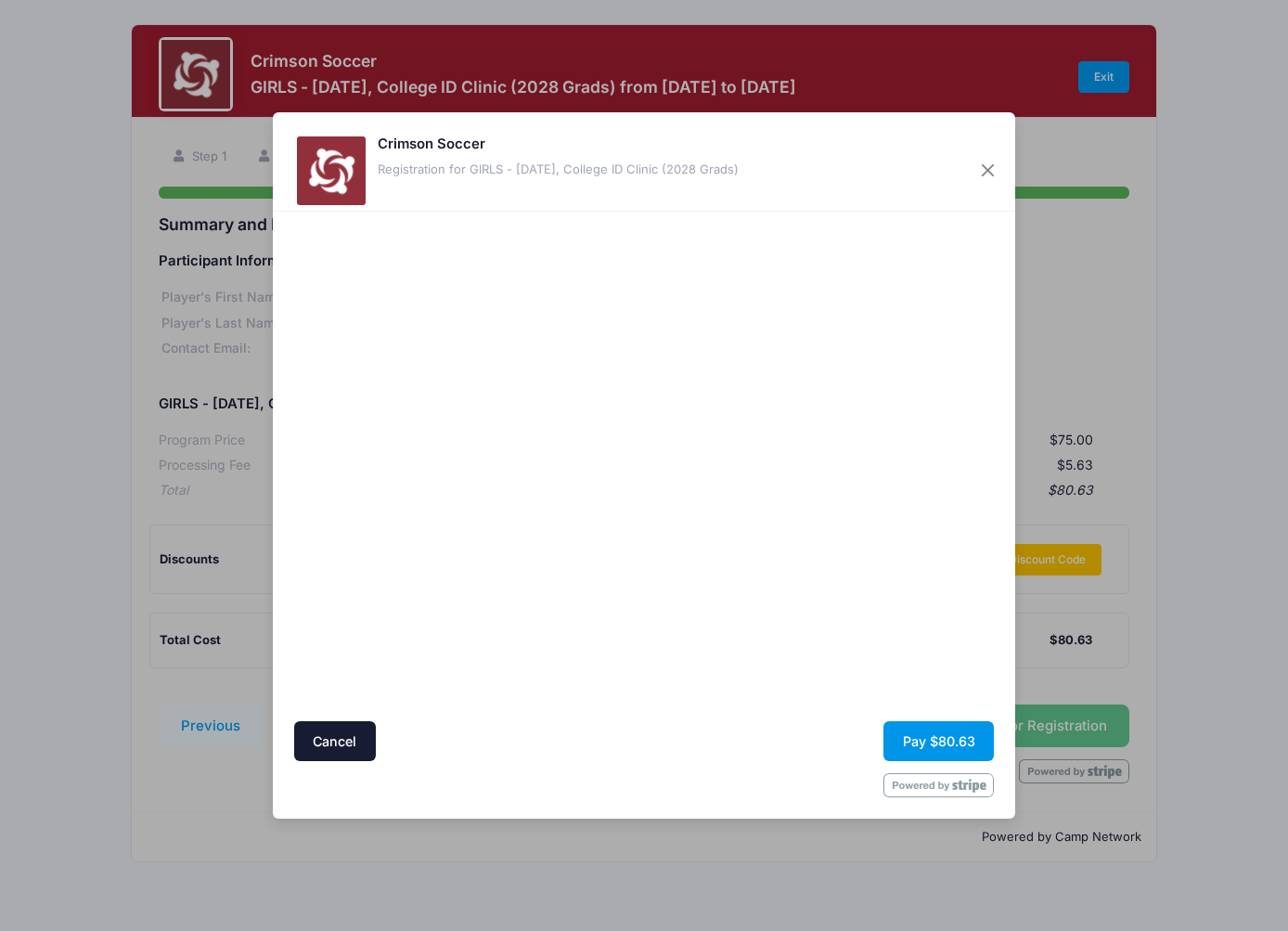
click at [940, 742] on button "Pay $80.63" at bounding box center [939, 741] width 111 height 40
